Goal: Transaction & Acquisition: Purchase product/service

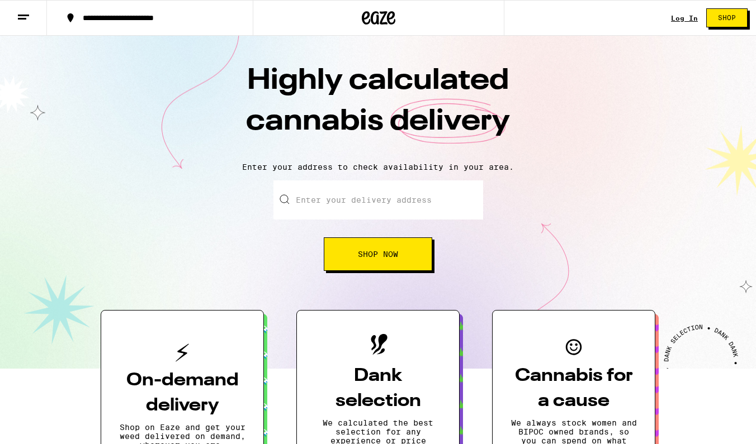
click at [690, 17] on link "Log In" at bounding box center [684, 18] width 27 height 7
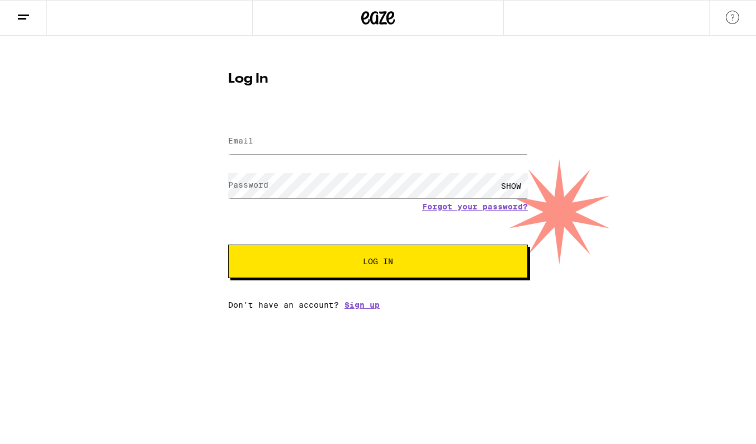
click at [16, 15] on button at bounding box center [23, 18] width 47 height 35
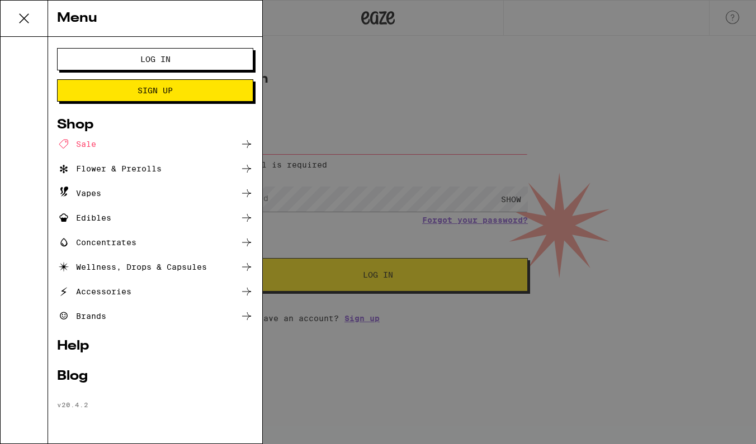
click at [90, 189] on div "Vapes" at bounding box center [79, 193] width 44 height 13
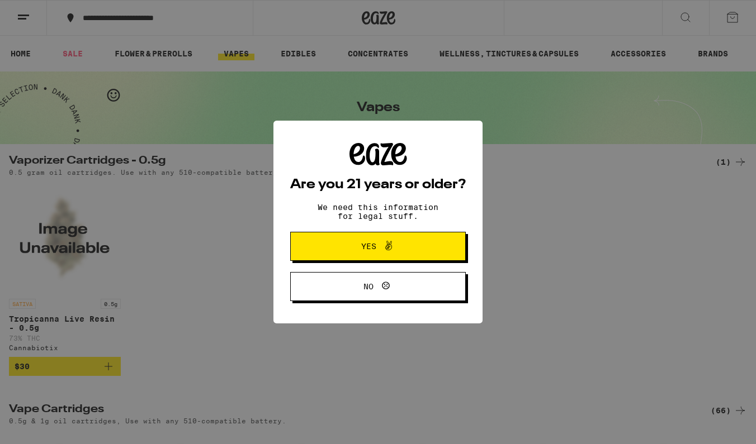
click at [350, 253] on span "Yes" at bounding box center [377, 246] width 85 height 15
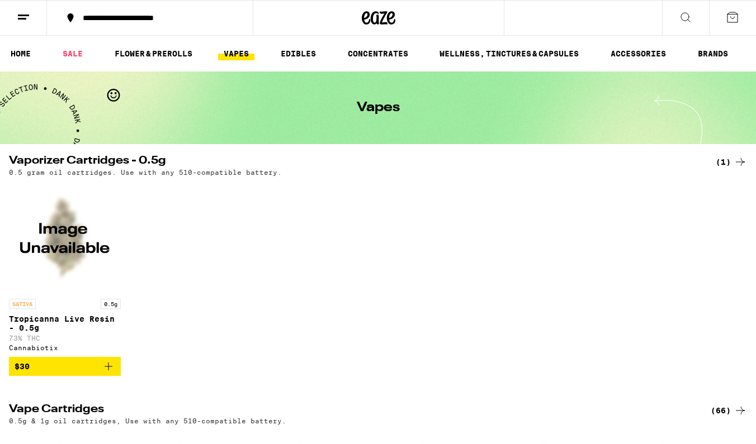
click at [687, 20] on icon at bounding box center [684, 17] width 13 height 13
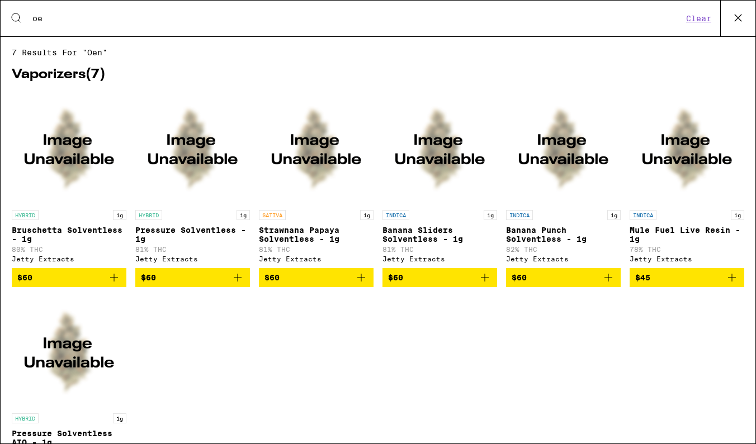
type input "o"
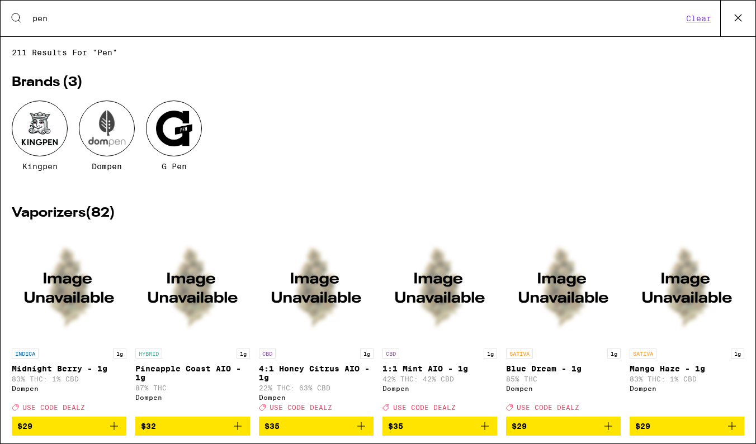
type input "pen"
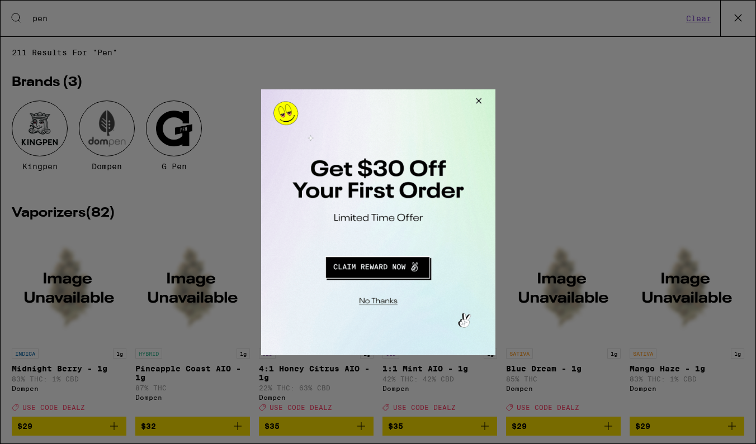
click at [391, 271] on button "Redirect to URL" at bounding box center [376, 265] width 194 height 27
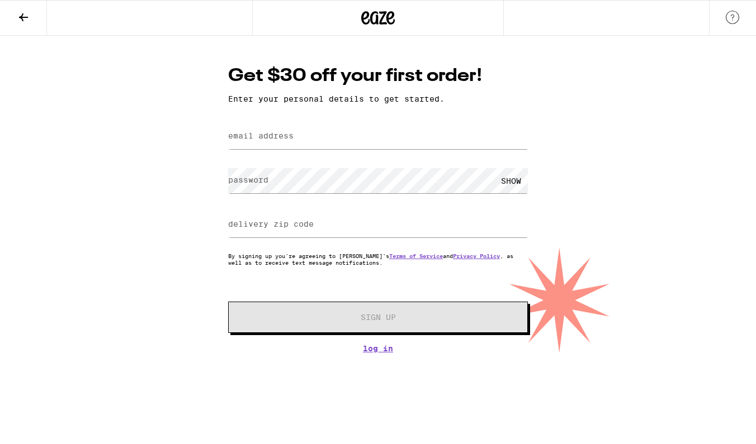
click at [282, 131] on label "email address" at bounding box center [260, 135] width 65 height 9
type input "jodiehaileysanudo@gmail.com"
click at [248, 175] on label "password" at bounding box center [248, 179] width 40 height 9
click at [244, 220] on label "delivery zip code" at bounding box center [271, 224] width 86 height 9
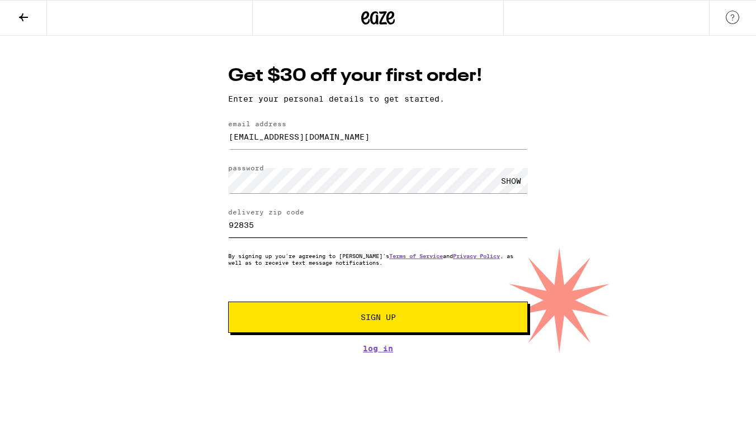
type input "92835"
click at [513, 178] on div "SHOW" at bounding box center [511, 180] width 34 height 25
click at [449, 315] on span "Sign Up" at bounding box center [378, 318] width 222 height 8
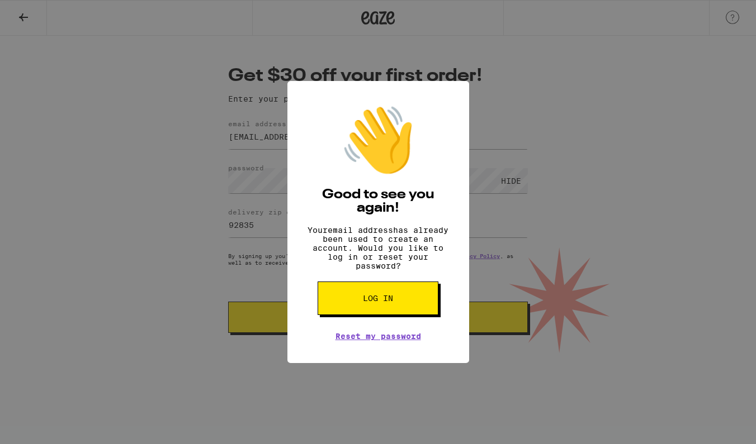
click at [363, 291] on button "Log in" at bounding box center [377, 299] width 121 height 34
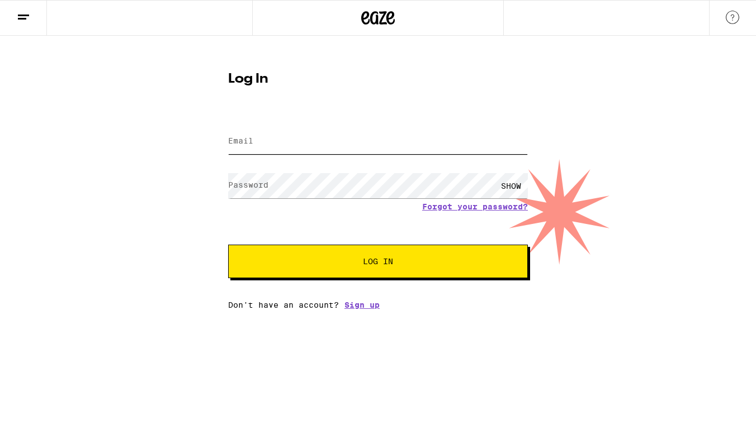
type input "jodiehaileysanudo@gmail.com"
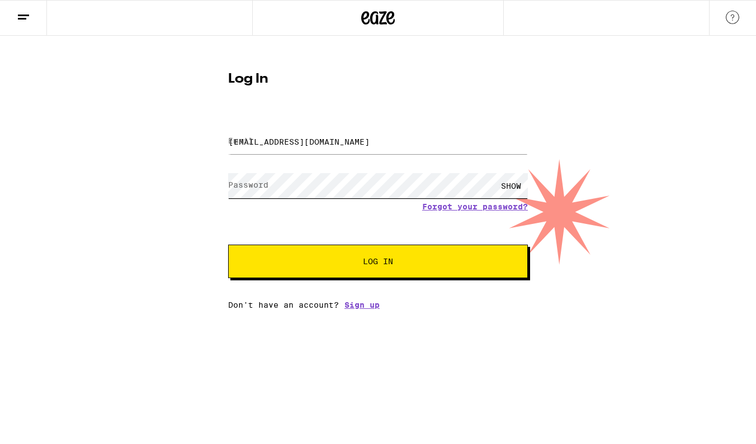
click at [378, 262] on button "Log In" at bounding box center [378, 262] width 300 height 34
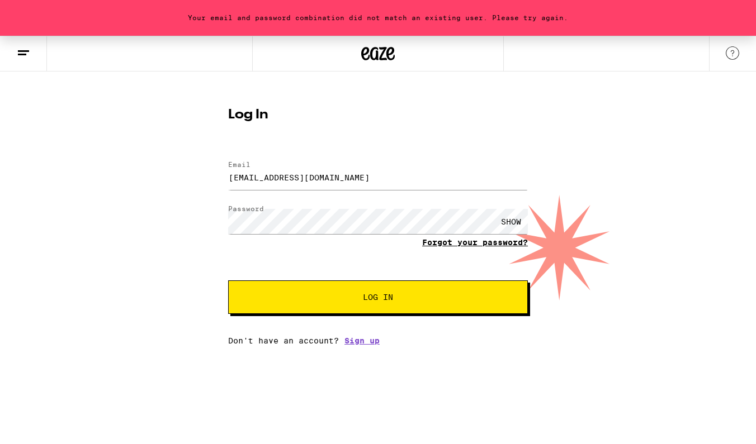
click at [452, 241] on link "Forgot your password?" at bounding box center [475, 242] width 106 height 9
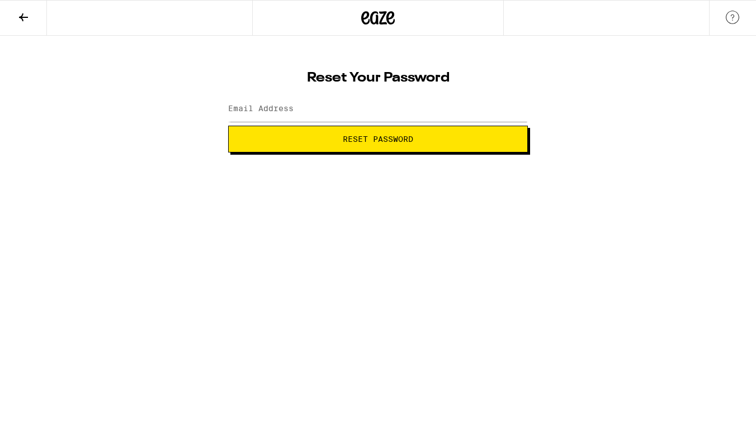
click at [251, 107] on label "Email Address" at bounding box center [260, 108] width 65 height 9
click at [422, 98] on input "jodiehaileysanudo@gmail.com" at bounding box center [378, 109] width 300 height 25
type input "jodiehaileysanudo@gmail.com"
click at [428, 135] on button "Reset Password" at bounding box center [378, 139] width 300 height 27
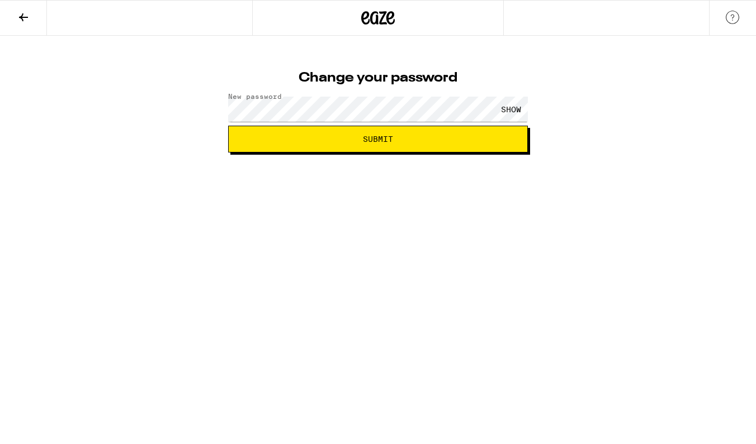
click at [513, 110] on div "SHOW" at bounding box center [511, 109] width 34 height 25
click at [444, 135] on span "Submit" at bounding box center [378, 139] width 281 height 8
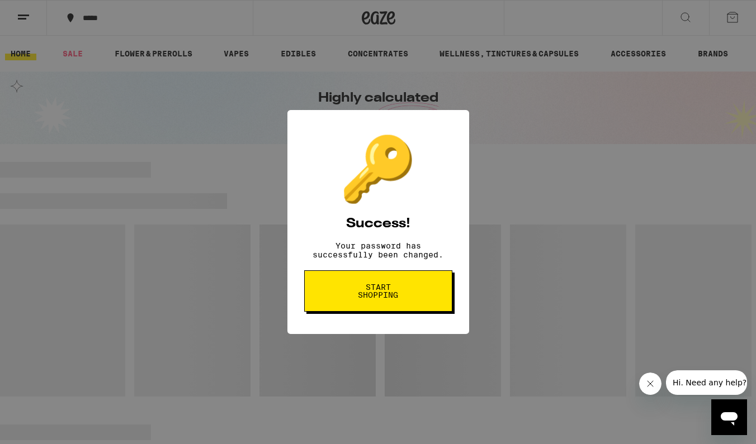
click at [366, 305] on button "Start shopping" at bounding box center [378, 290] width 148 height 41
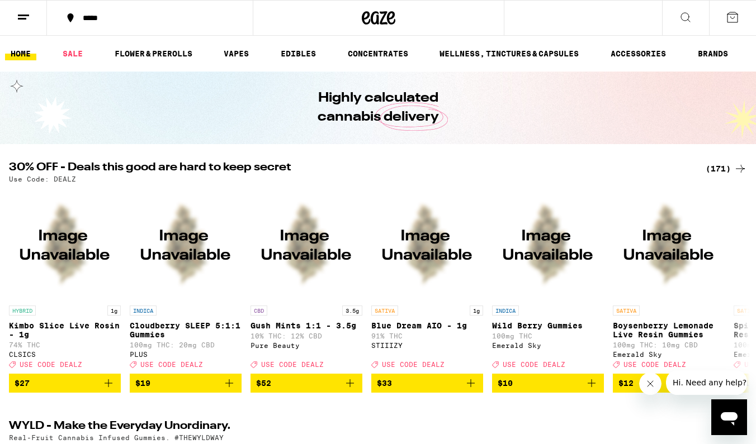
click at [686, 17] on icon at bounding box center [684, 17] width 13 height 13
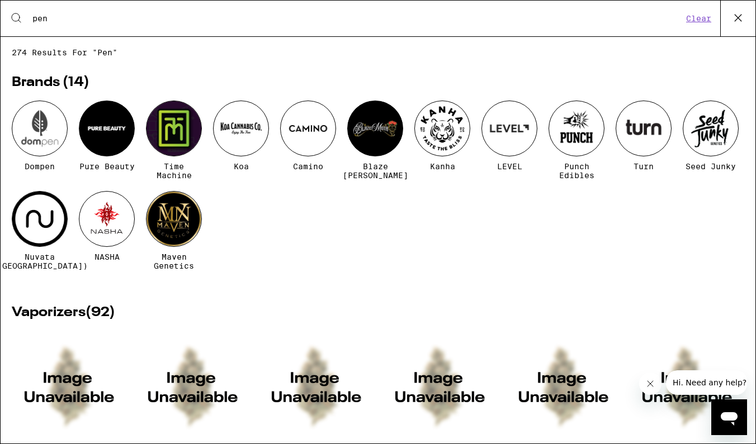
type input "pen"
click at [241, 121] on div at bounding box center [241, 129] width 56 height 56
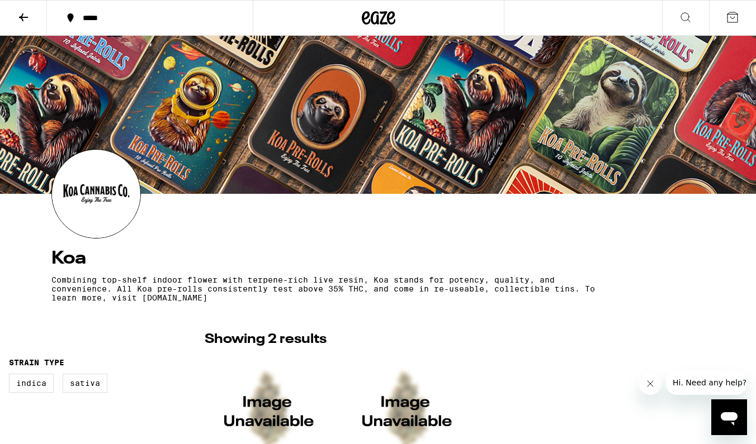
click at [682, 18] on icon at bounding box center [684, 17] width 13 height 13
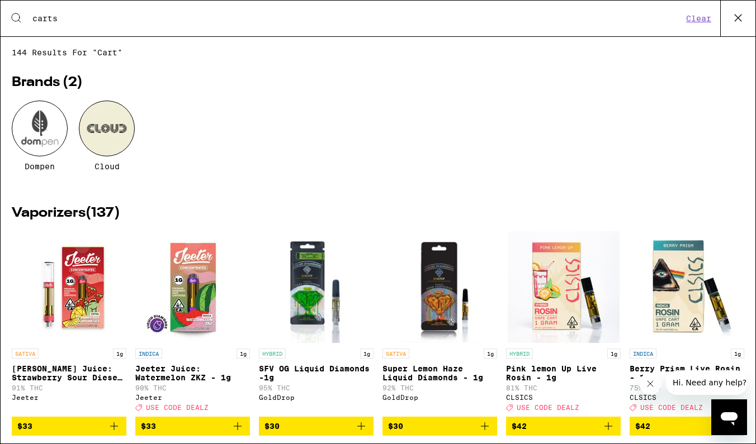
type input "carts"
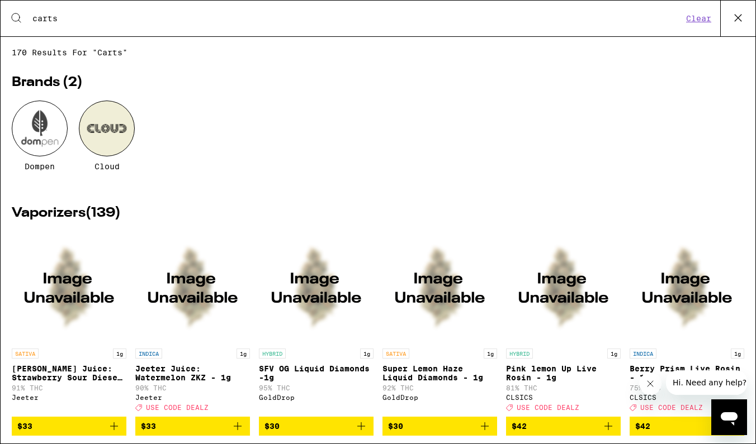
click at [25, 144] on div at bounding box center [40, 129] width 56 height 56
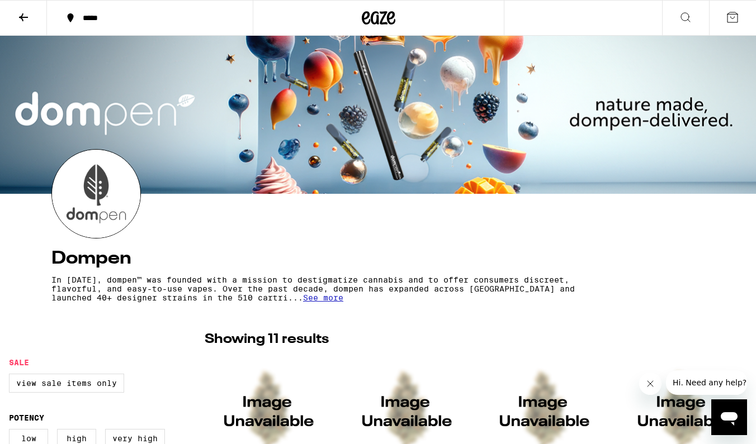
click at [23, 19] on icon at bounding box center [23, 17] width 13 height 13
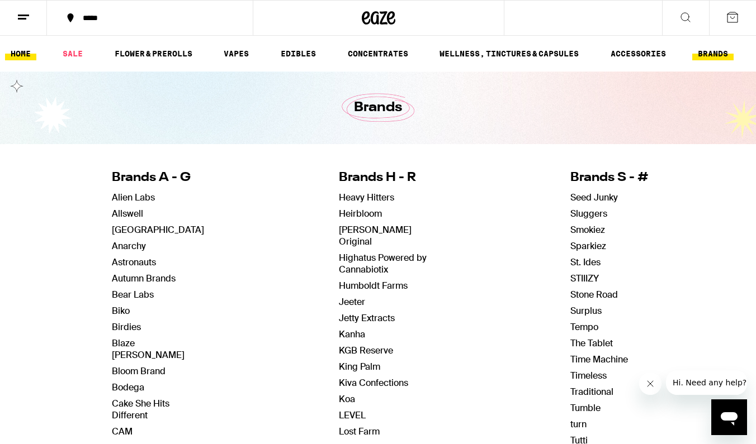
click at [13, 54] on link "HOME" at bounding box center [20, 53] width 31 height 13
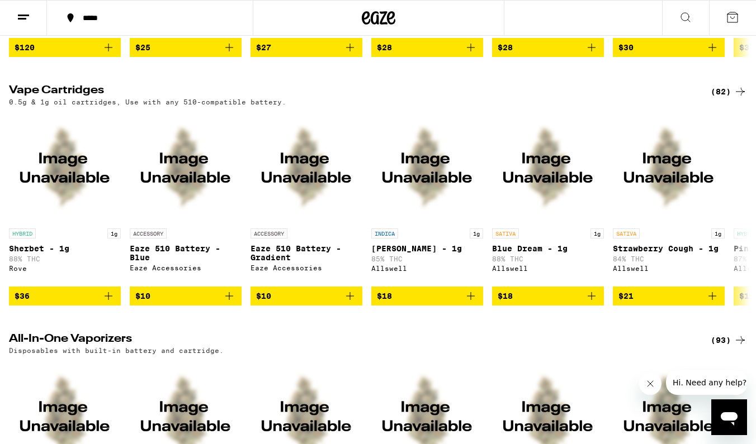
scroll to position [1582, 0]
click at [18, 20] on icon at bounding box center [23, 17] width 13 height 13
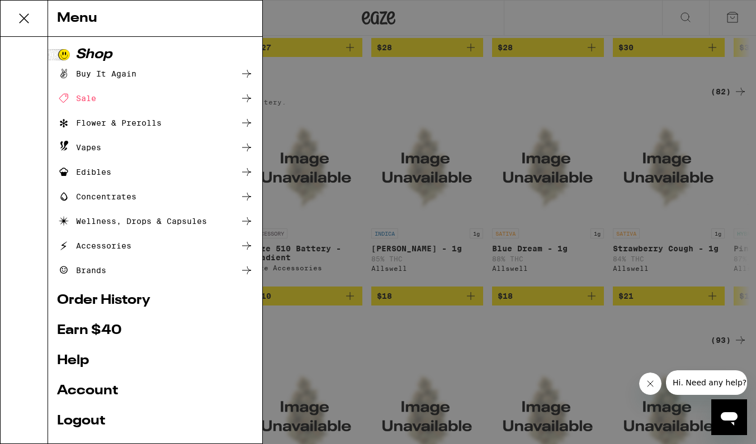
click at [246, 145] on icon at bounding box center [246, 147] width 13 height 13
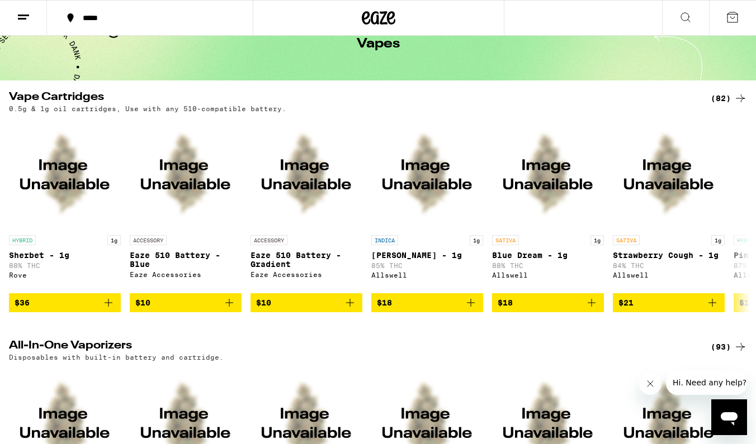
scroll to position [66, 0]
